Goal: Navigation & Orientation: Find specific page/section

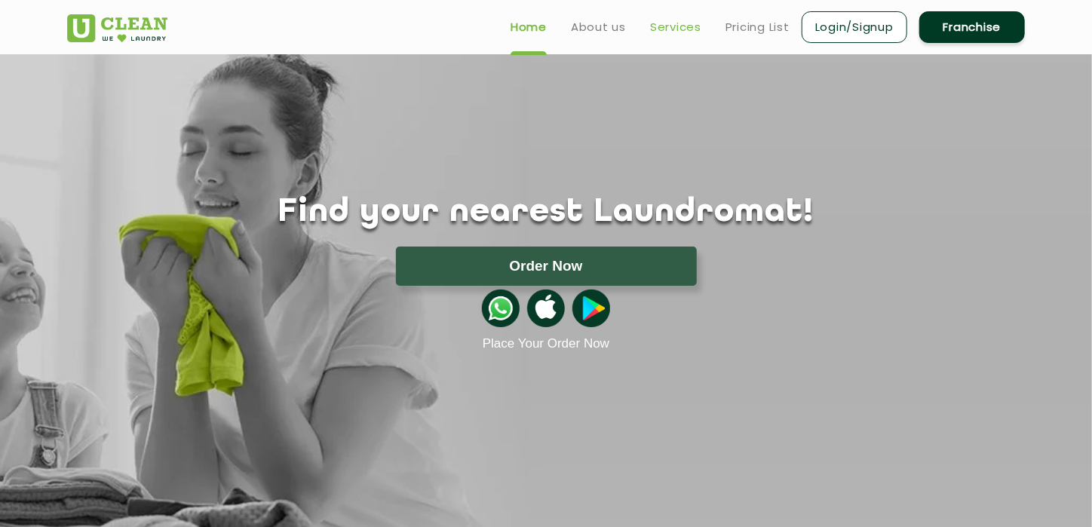
click at [659, 29] on link "Services" at bounding box center [675, 27] width 51 height 18
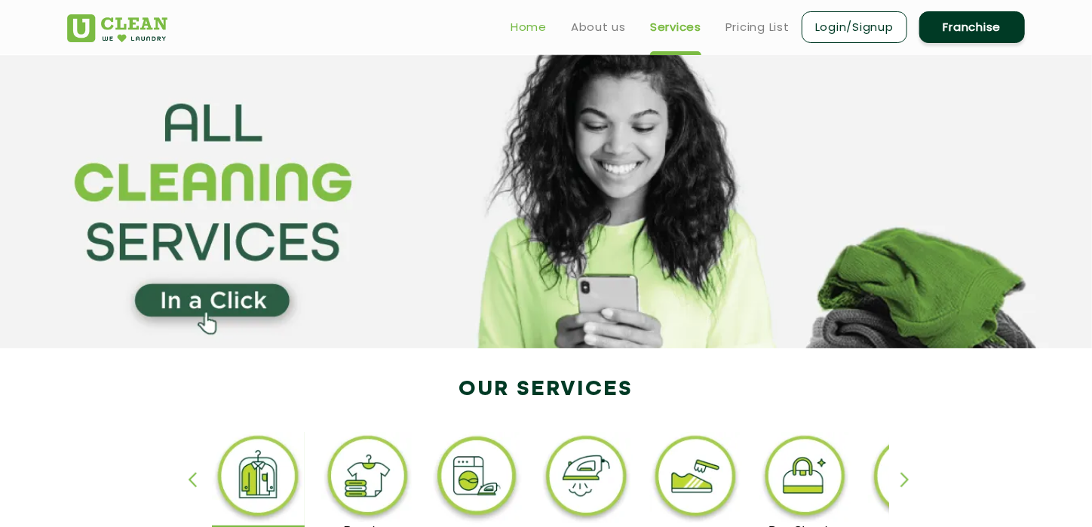
click at [530, 26] on link "Home" at bounding box center [529, 27] width 36 height 18
